Goal: Task Accomplishment & Management: Manage account settings

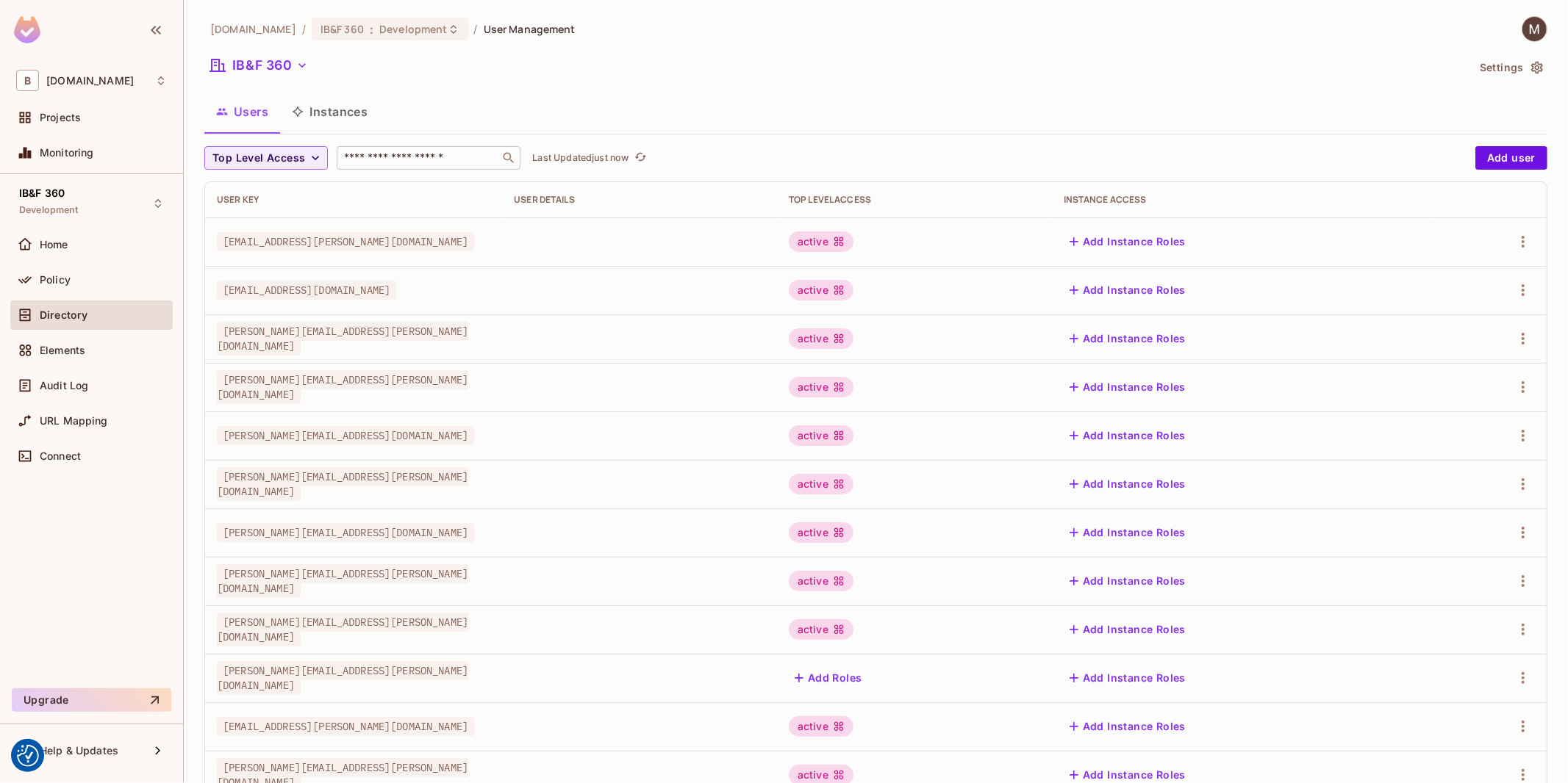
click at [394, 163] on input "text" at bounding box center [418, 158] width 155 height 14
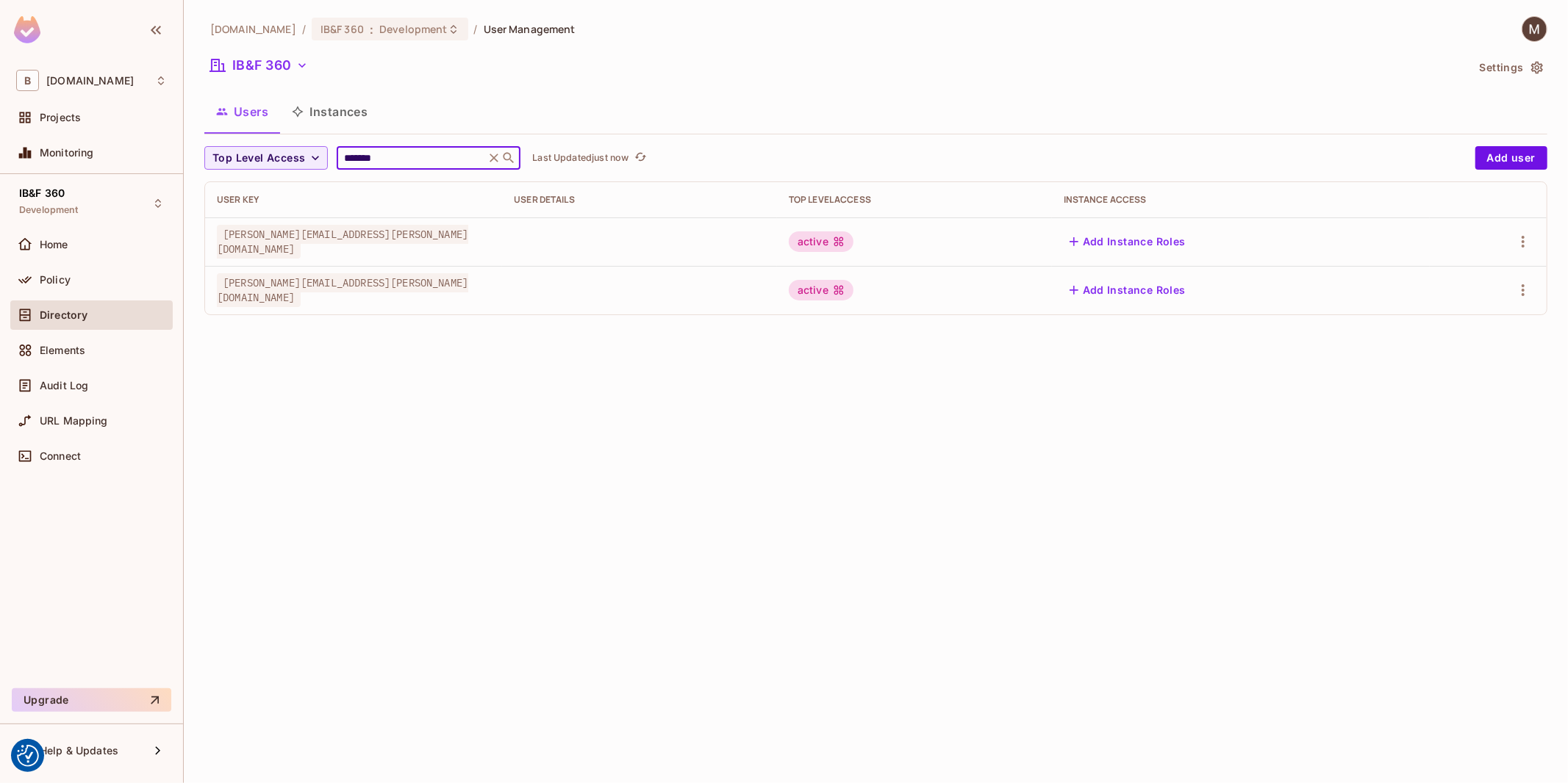
type input "********"
click at [1524, 240] on icon "button" at bounding box center [1523, 242] width 18 height 18
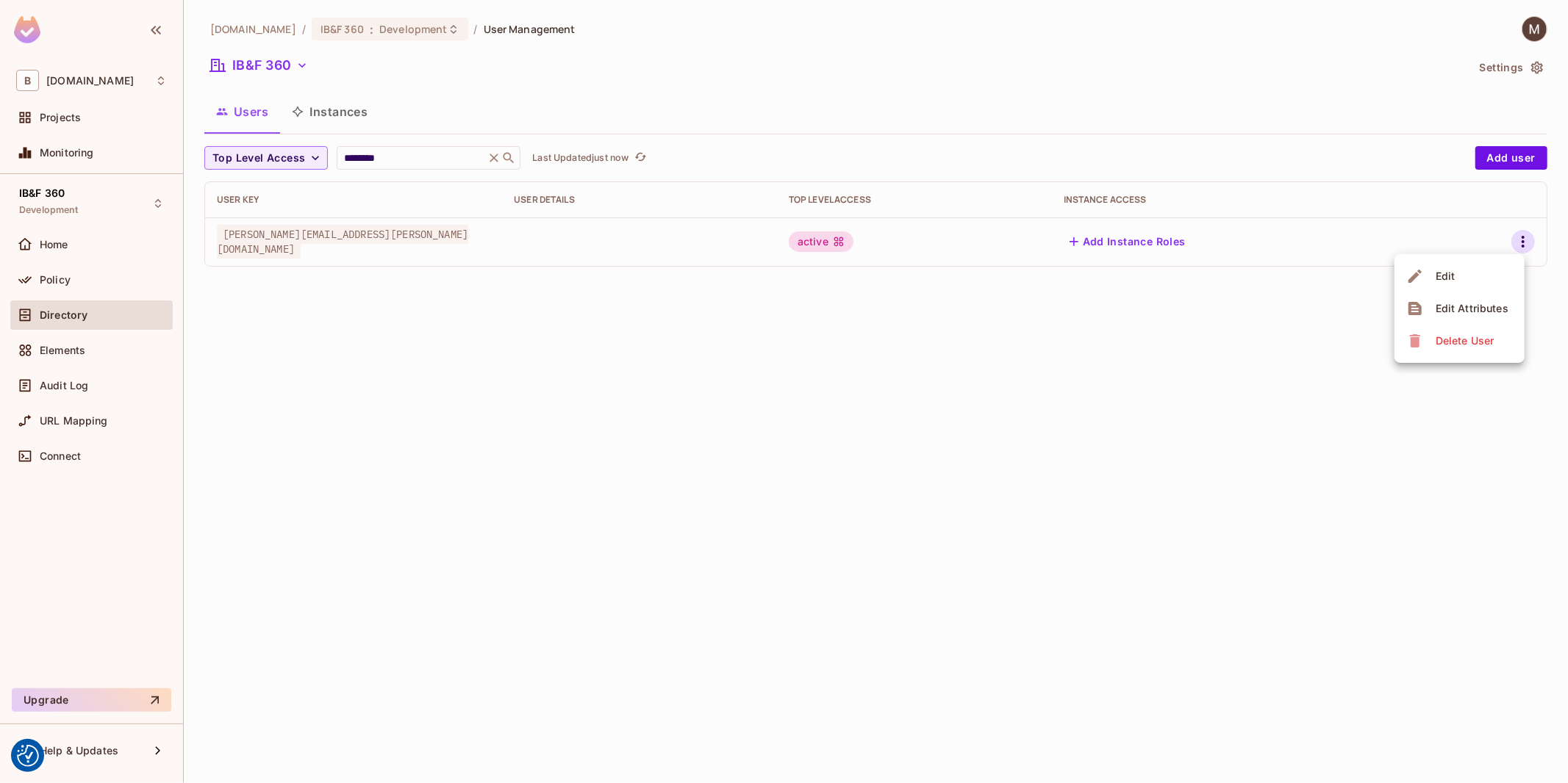
click at [1470, 272] on li "Edit" at bounding box center [1459, 276] width 130 height 32
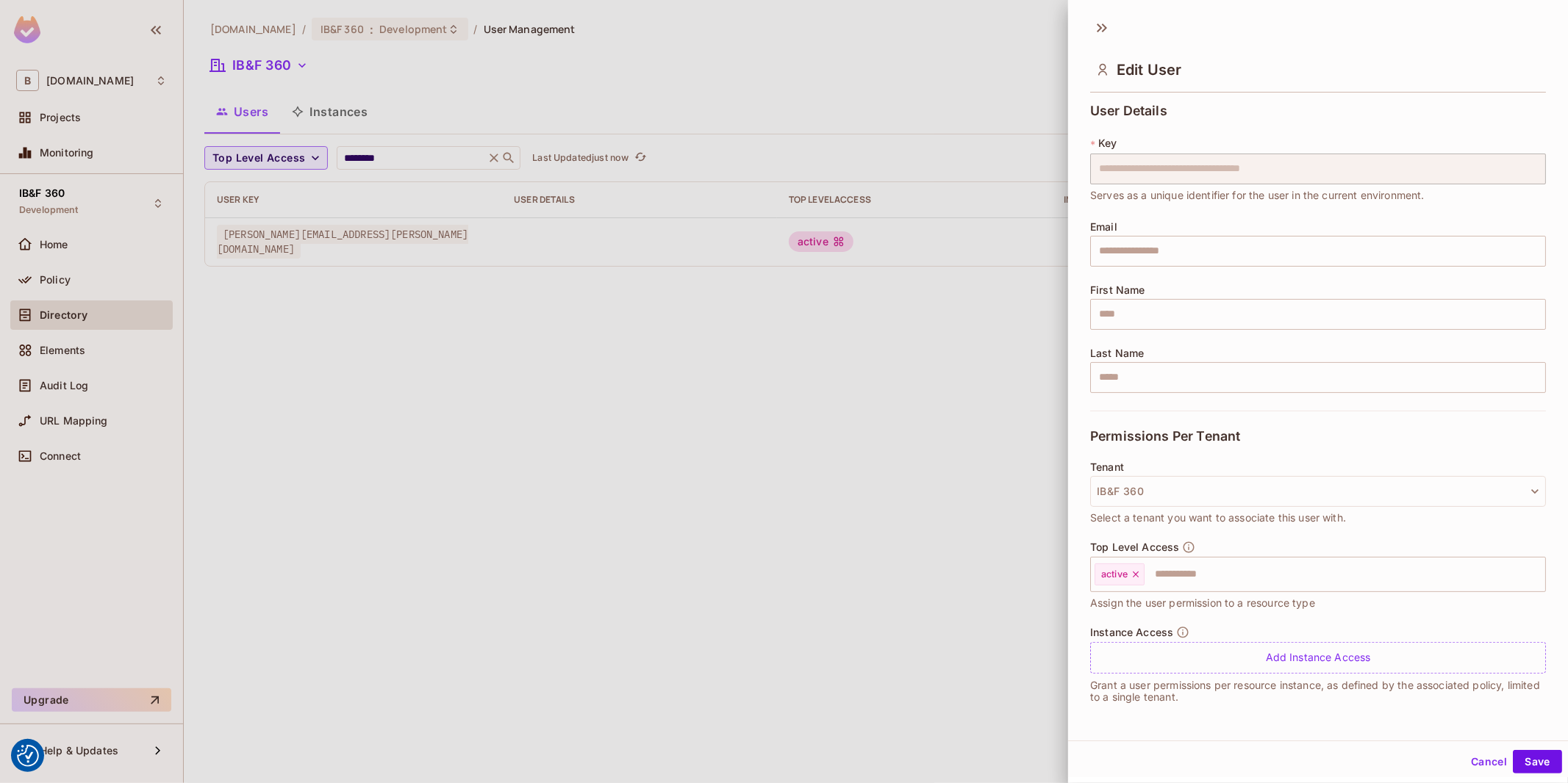
click at [786, 476] on div at bounding box center [784, 392] width 1568 height 783
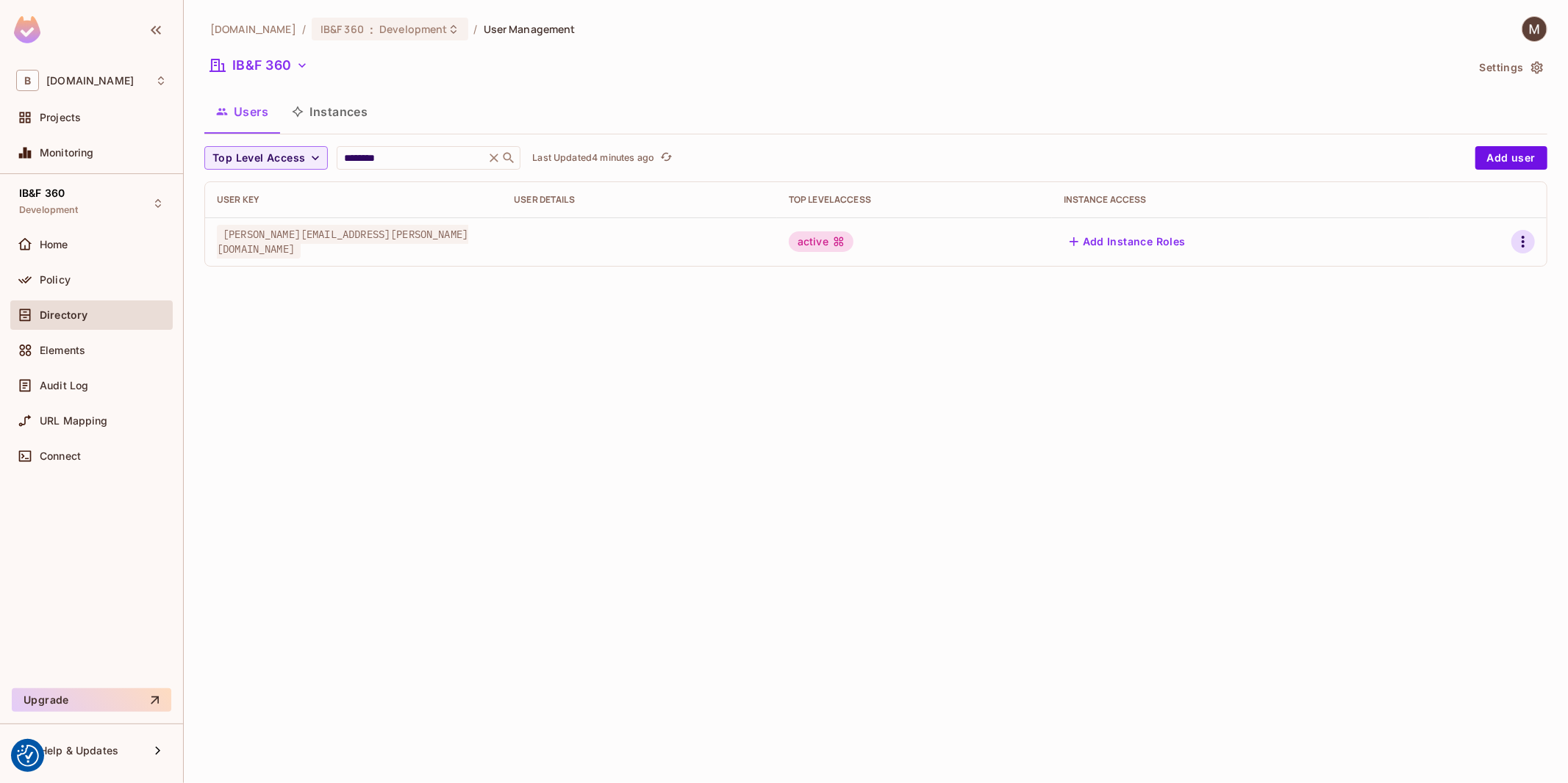
click at [1519, 247] on icon "button" at bounding box center [1523, 242] width 18 height 18
click at [1457, 272] on span "Edit" at bounding box center [1445, 275] width 29 height 23
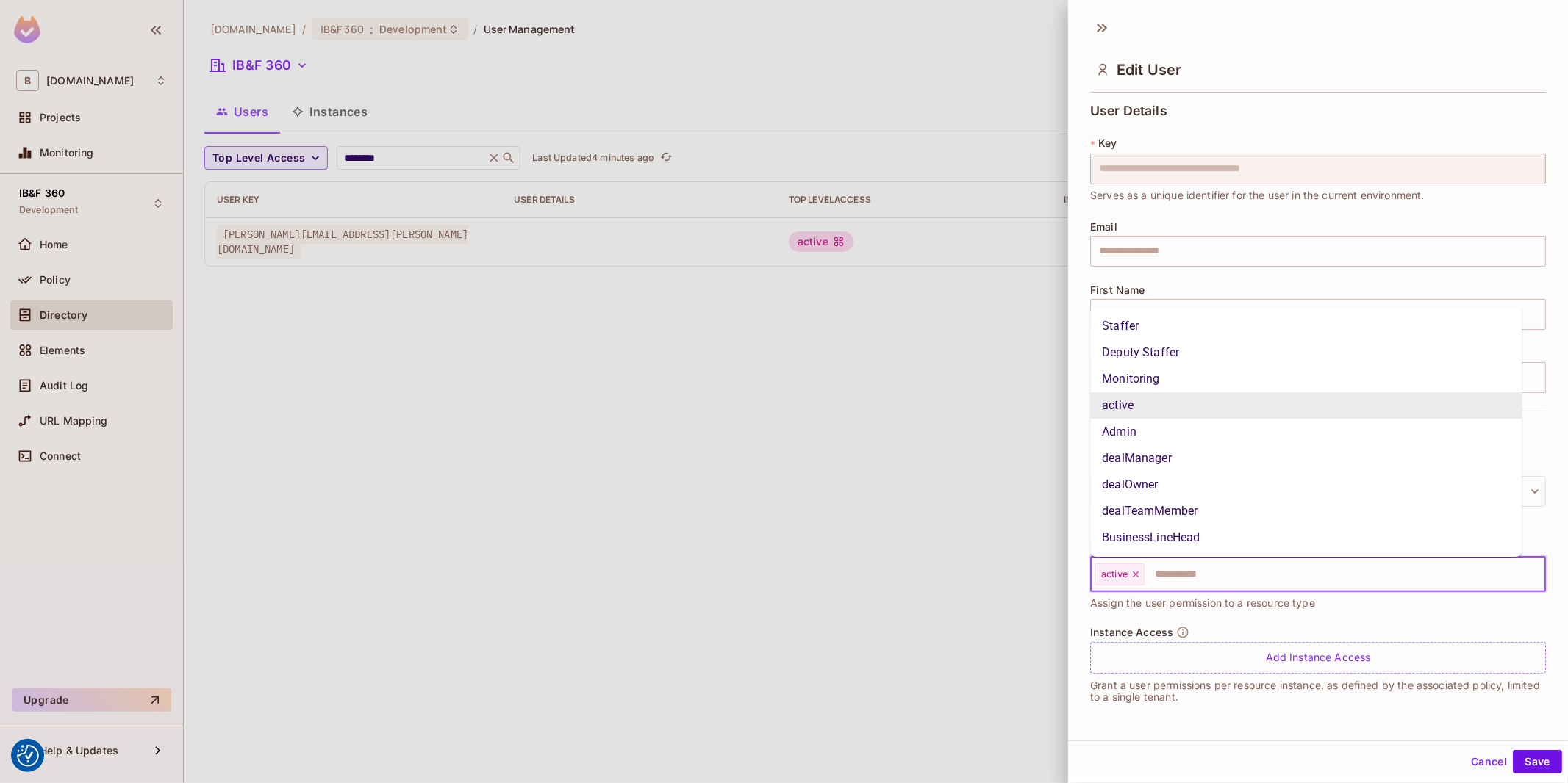
click at [1220, 583] on input "text" at bounding box center [1332, 574] width 372 height 30
click at [1195, 315] on li "Staffer" at bounding box center [1305, 326] width 432 height 26
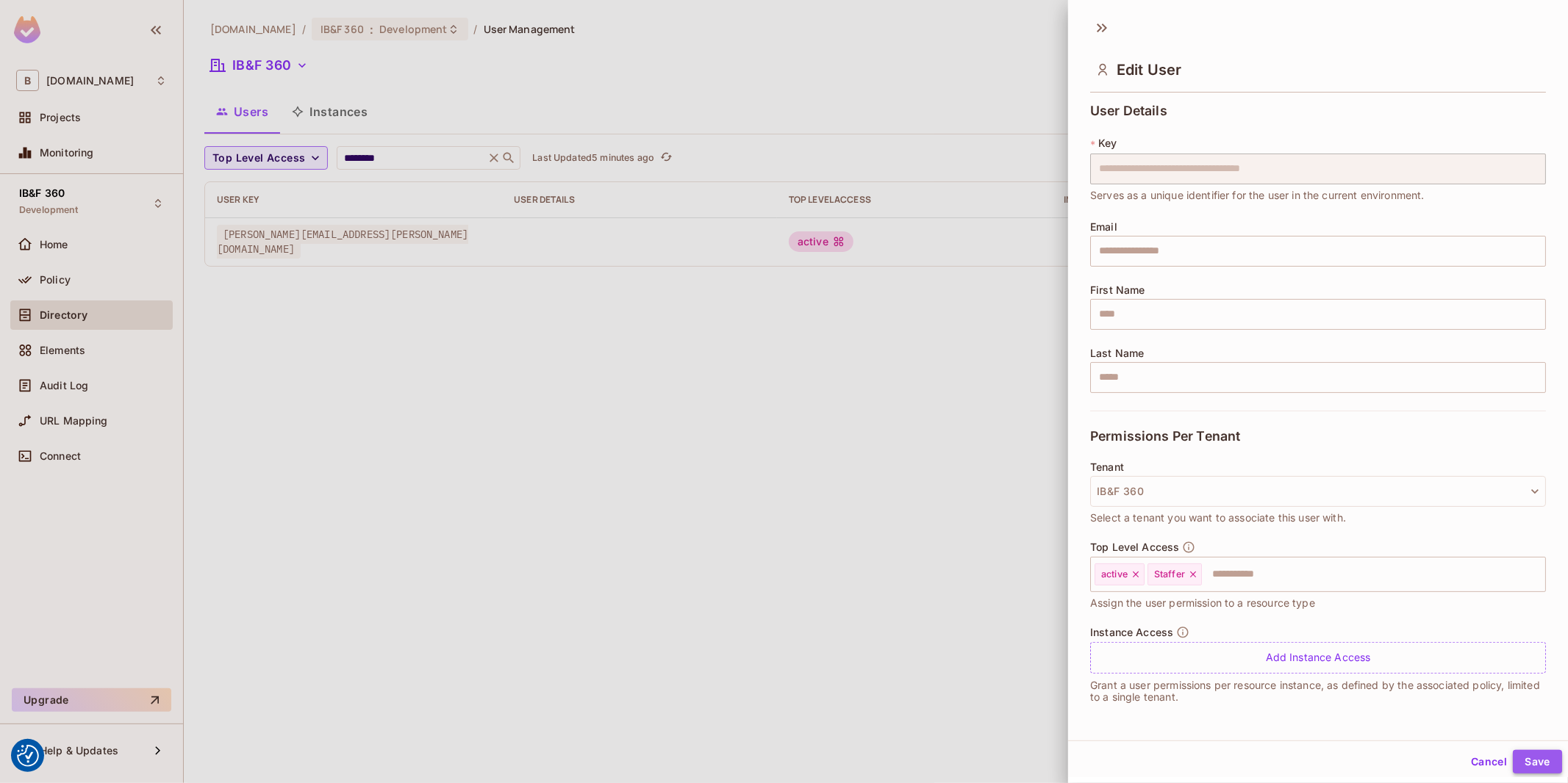
click at [1513, 757] on button "Save" at bounding box center [1537, 761] width 49 height 23
